Goal: Check status: Check status

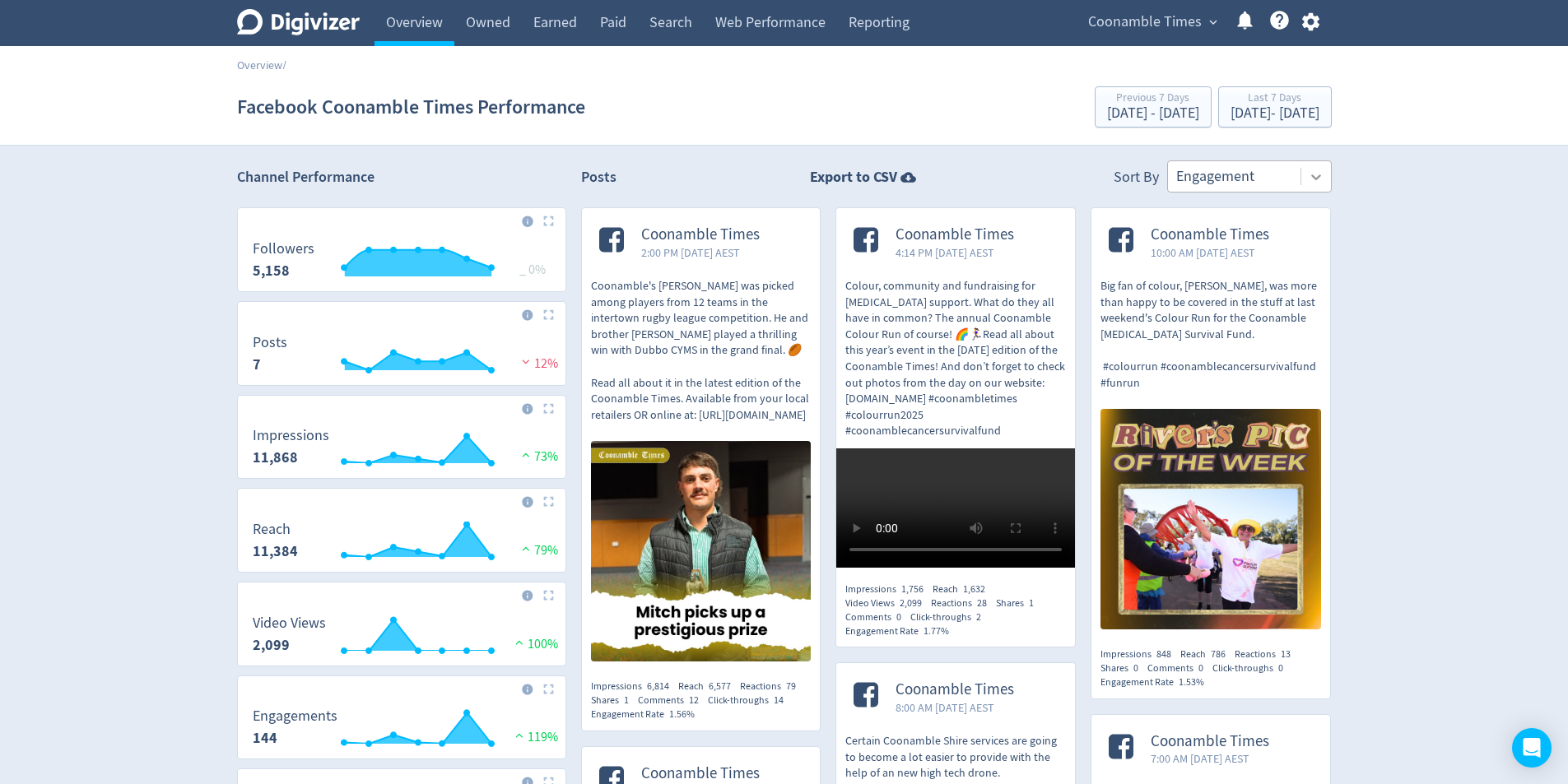
click at [1312, 176] on icon at bounding box center [1316, 177] width 17 height 17
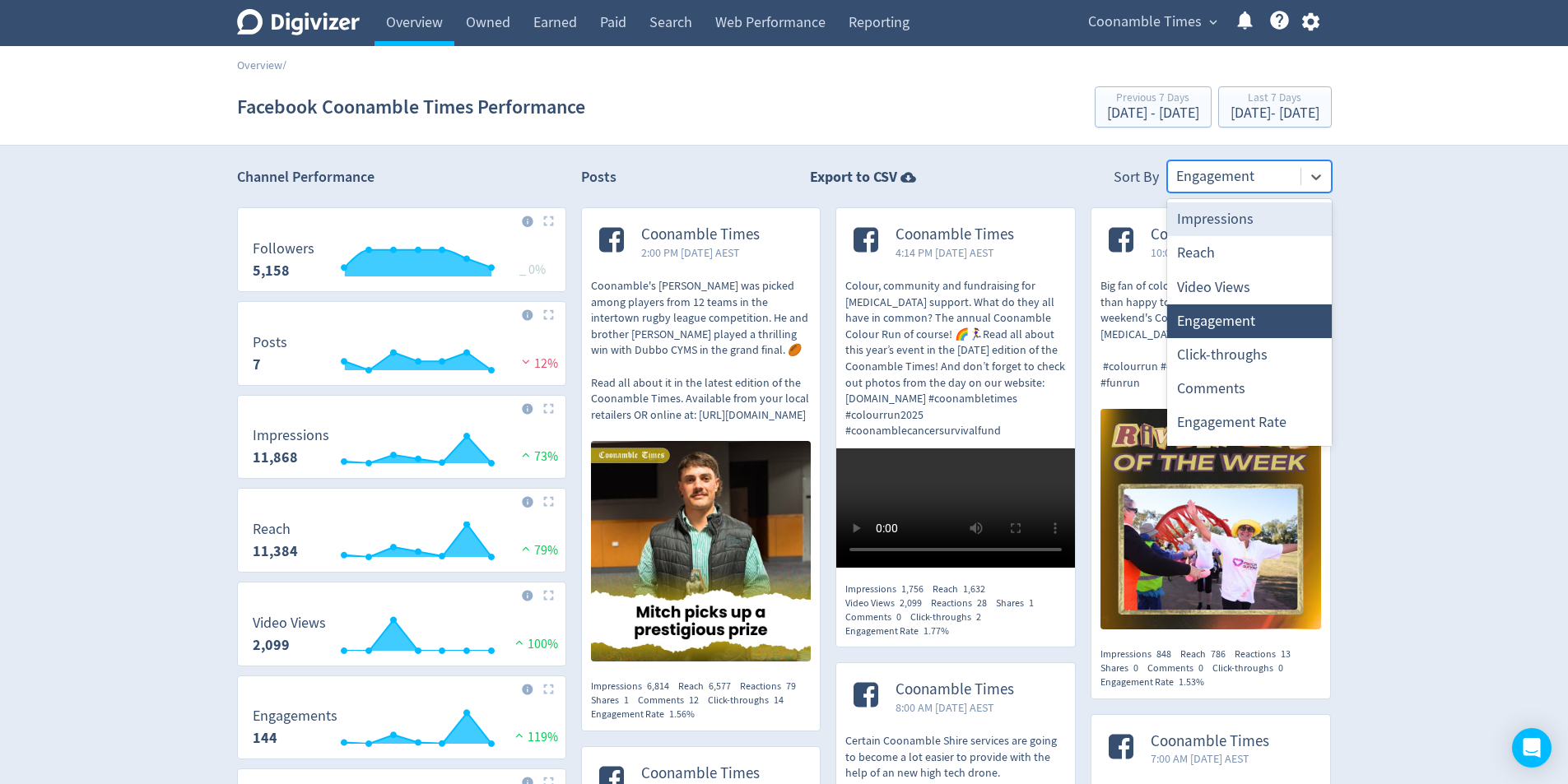
click at [1249, 223] on div "Impressions" at bounding box center [1250, 219] width 164 height 34
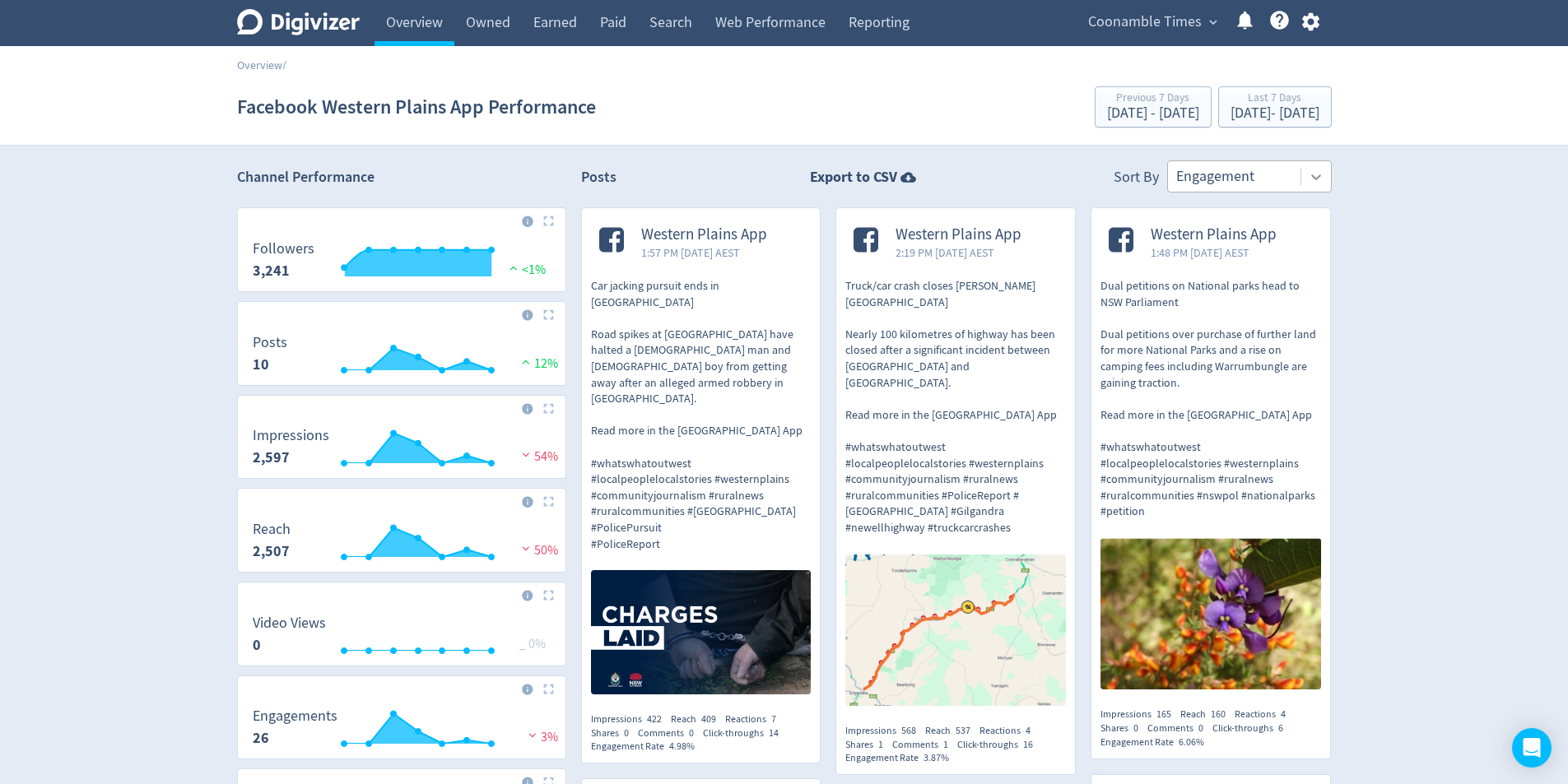
click at [1324, 176] on icon at bounding box center [1316, 177] width 17 height 17
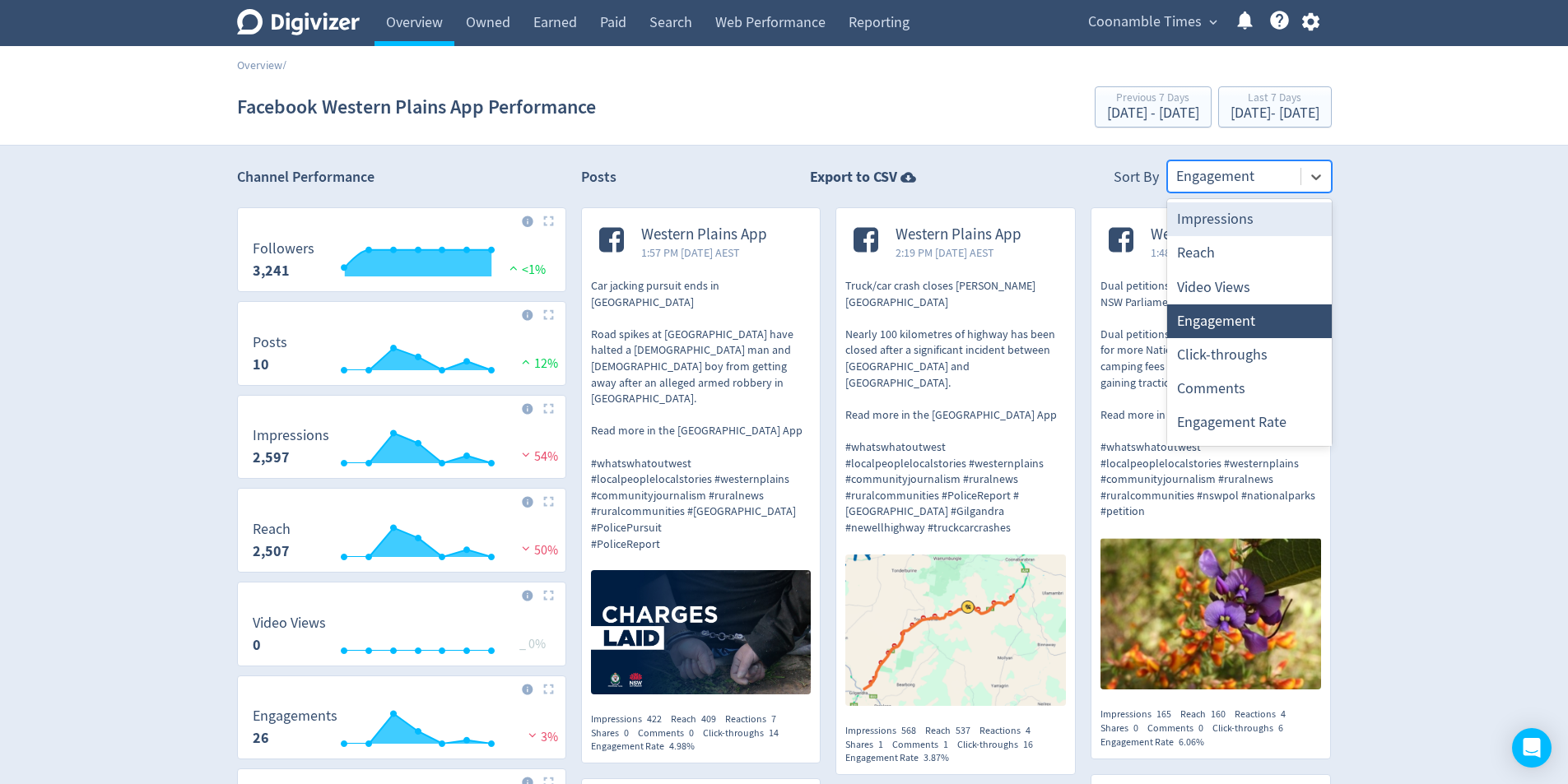
click at [1248, 226] on div "Impressions" at bounding box center [1250, 219] width 164 height 34
